Goal: Obtain resource: Obtain resource

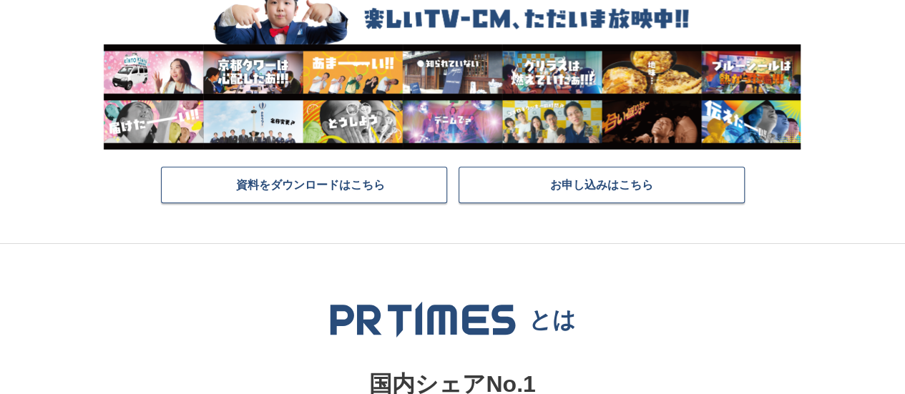
scroll to position [241, 0]
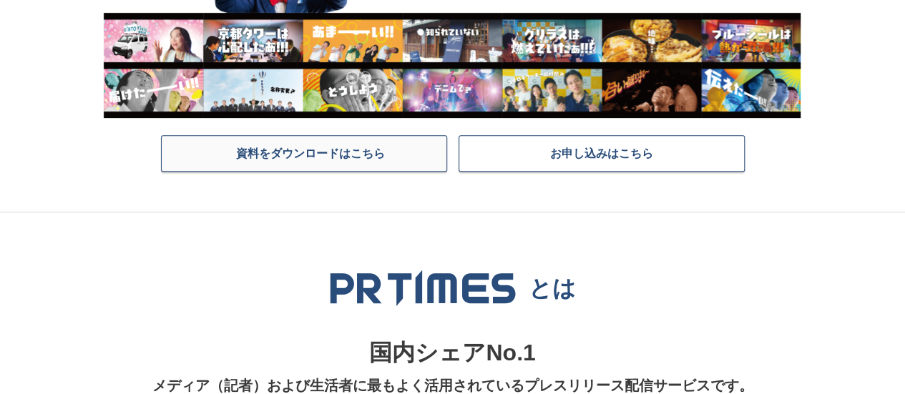
click at [351, 150] on span "資料をダウンロードはこちら" at bounding box center [310, 153] width 149 height 14
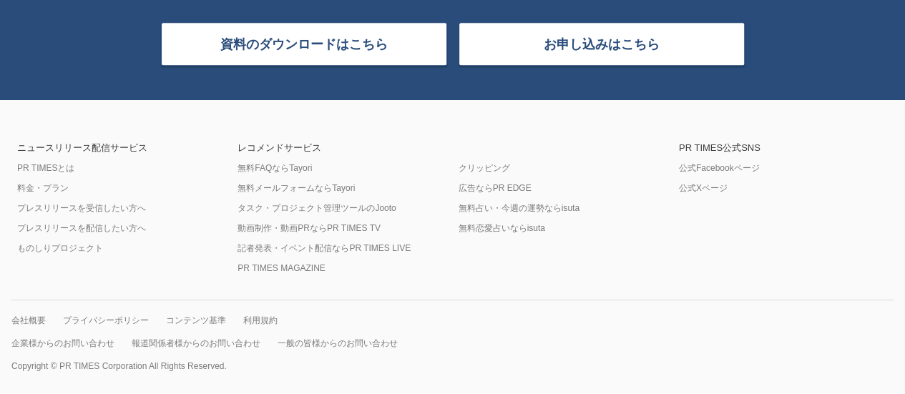
scroll to position [6231, 0]
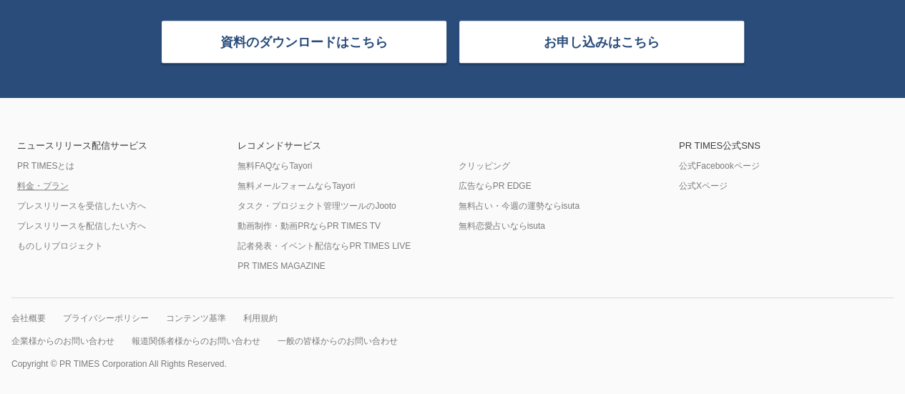
click at [61, 188] on link "料金・プラン" at bounding box center [43, 185] width 52 height 11
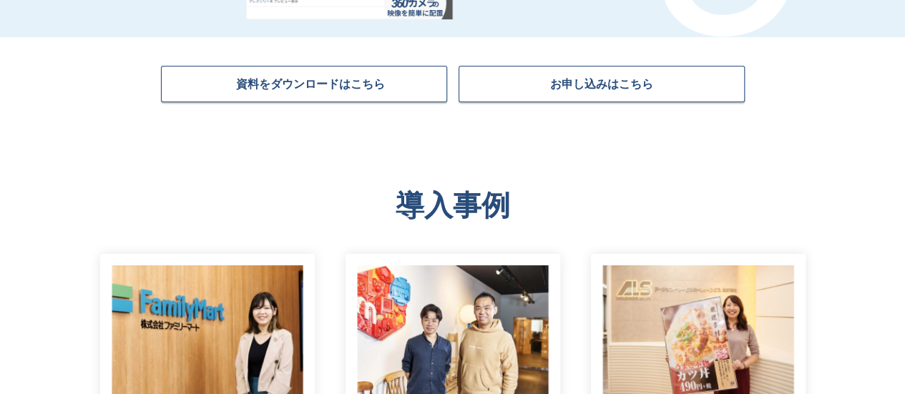
scroll to position [2617, 0]
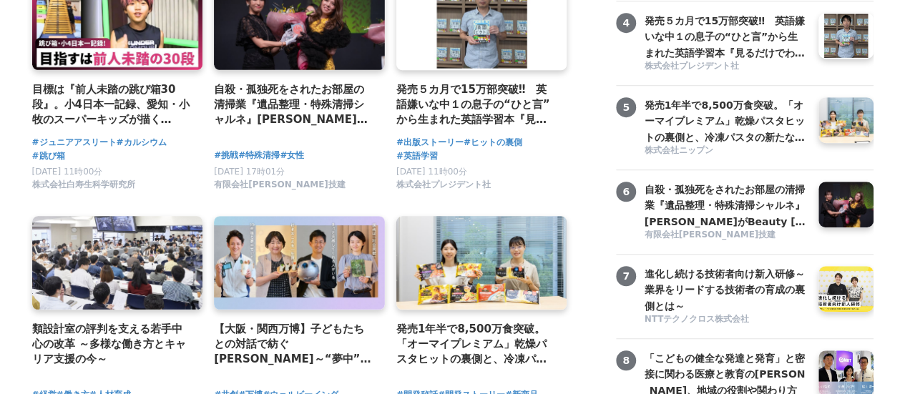
scroll to position [426, 0]
